Goal: Find specific fact: Find specific fact

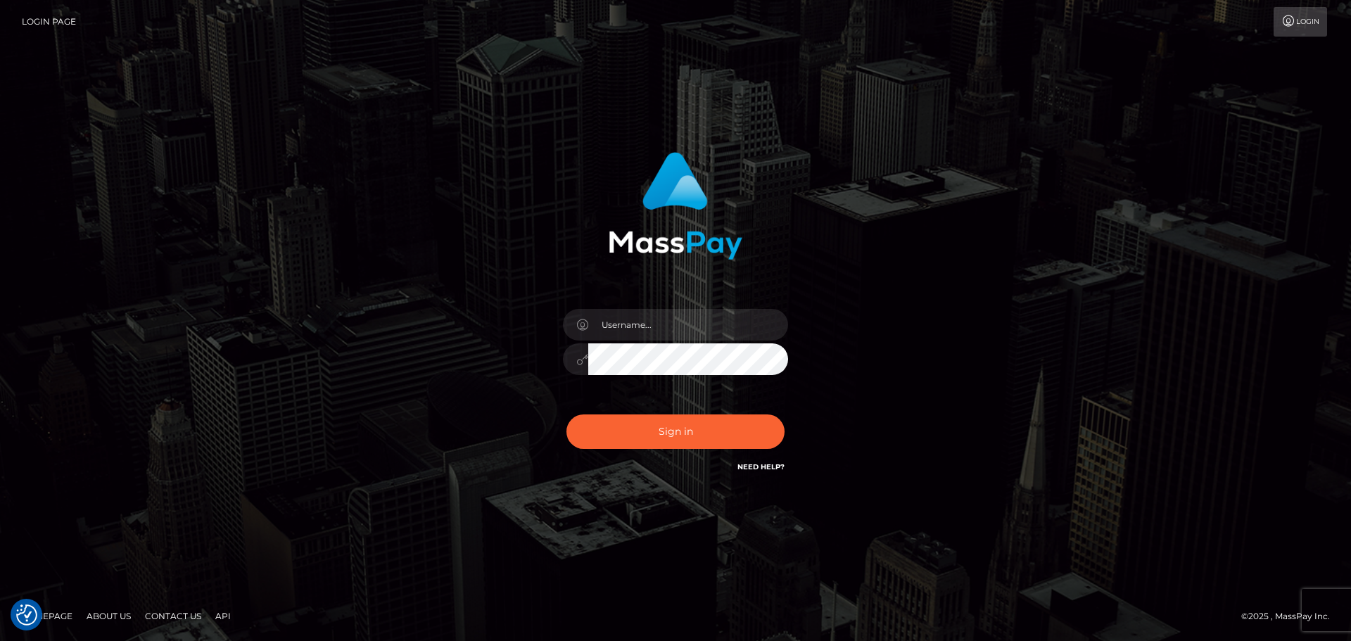
type input "paul.billett"
click at [680, 437] on button "Sign in" at bounding box center [675, 431] width 218 height 34
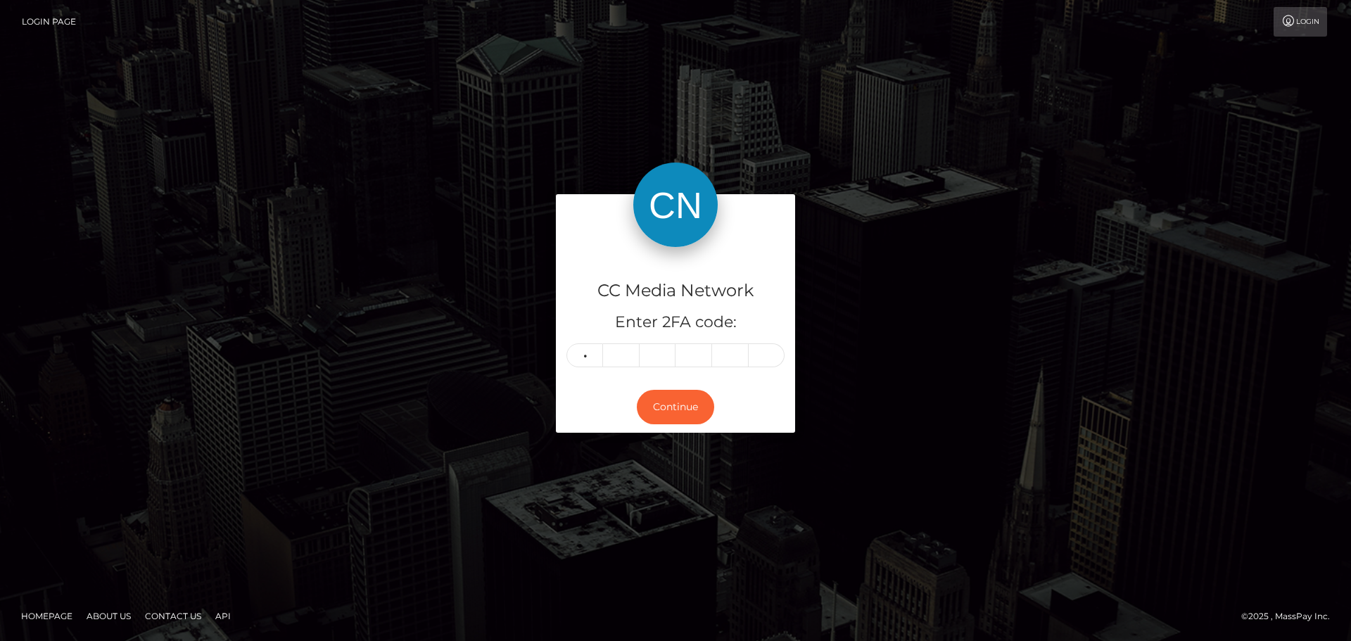
type input "4"
type input "7"
type input "8"
type input "1"
type input "8"
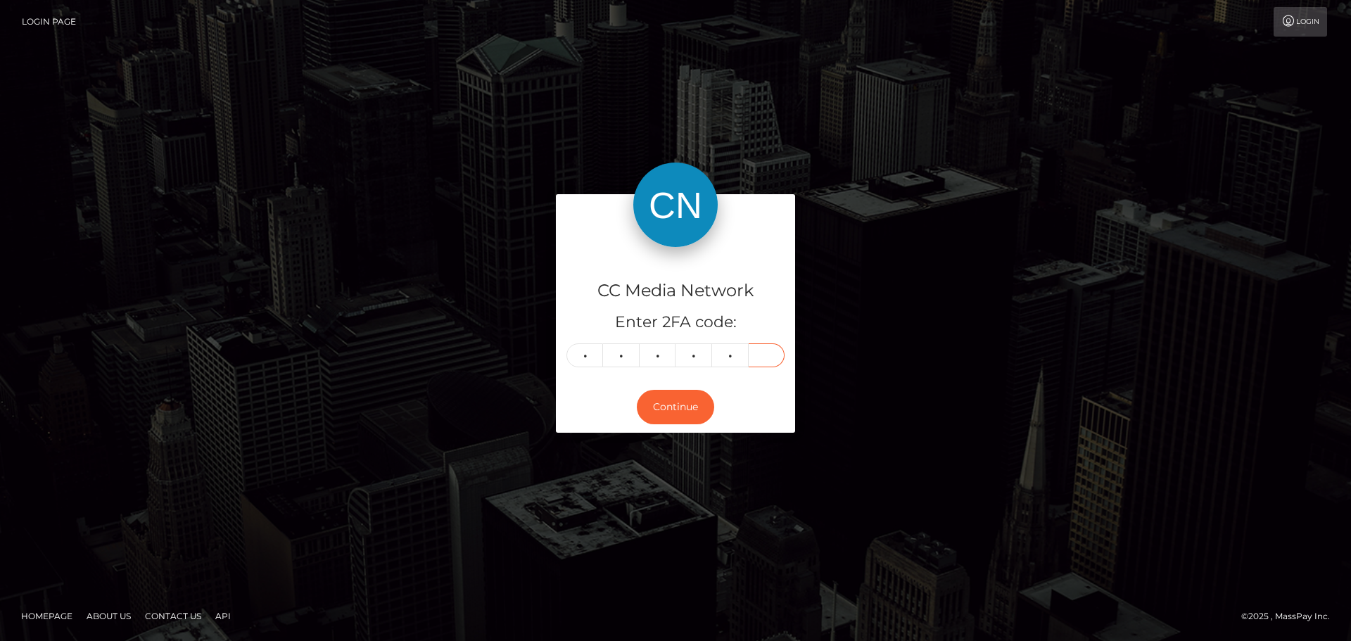
type input "8"
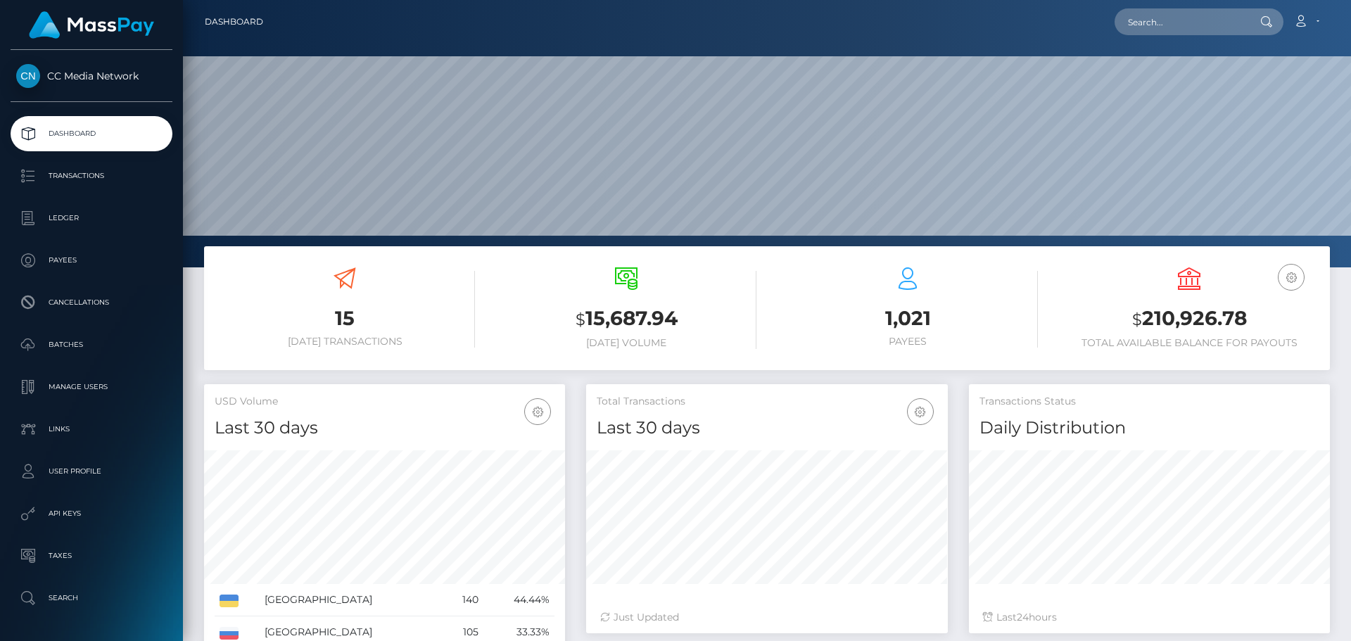
scroll to position [250, 362]
click at [1169, 24] on input "text" at bounding box center [1180, 21] width 132 height 27
paste input "sunr1ze2k21@gmail.com"
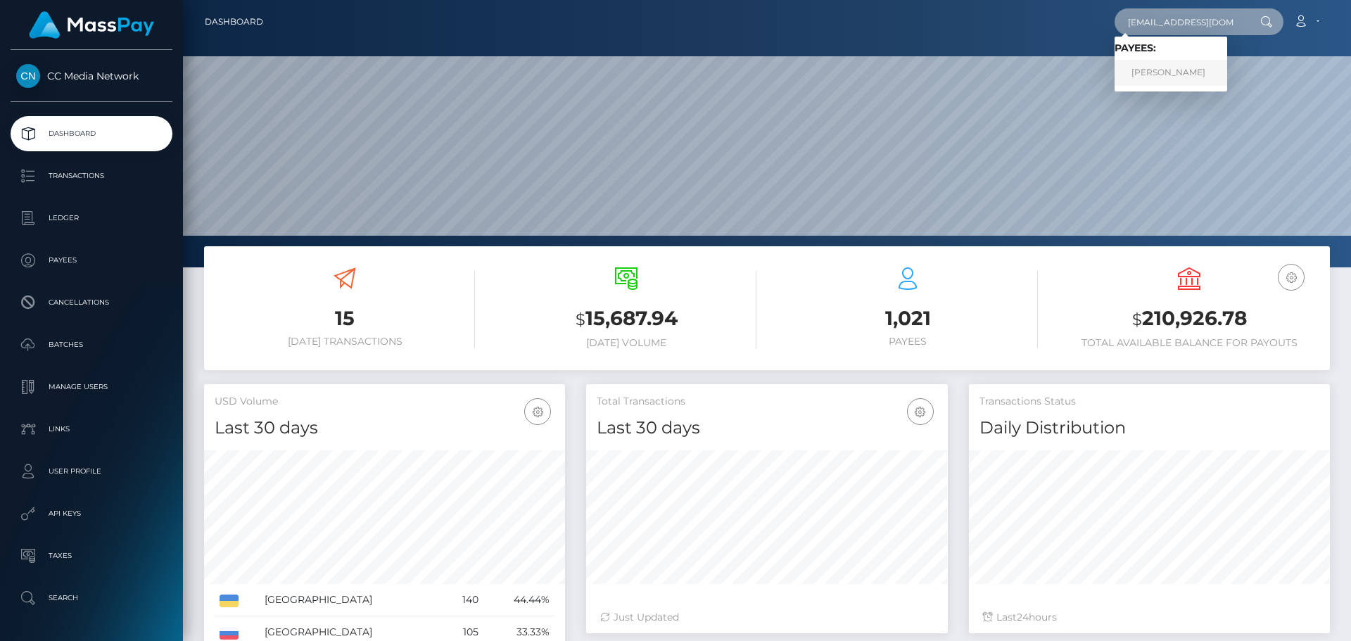
type input "sunr1ze2k21@gmail.com"
click at [1200, 72] on link "Veronika Sergeievna Yakovinena" at bounding box center [1170, 73] width 113 height 26
